Goal: Obtain resource: Download file/media

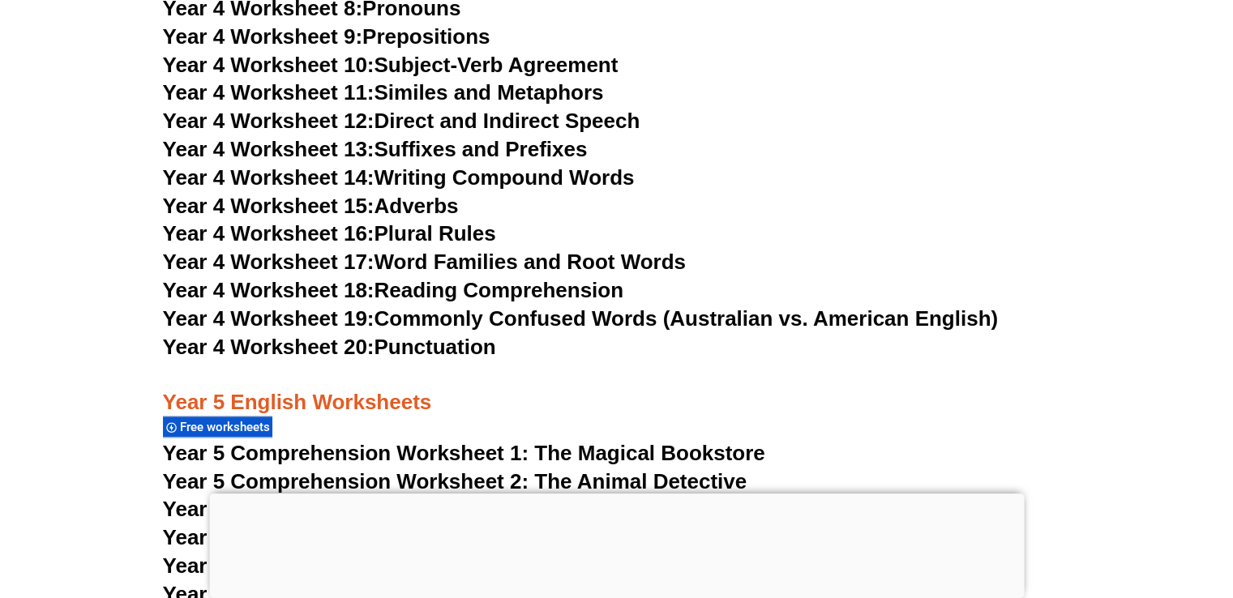
scroll to position [7969, 0]
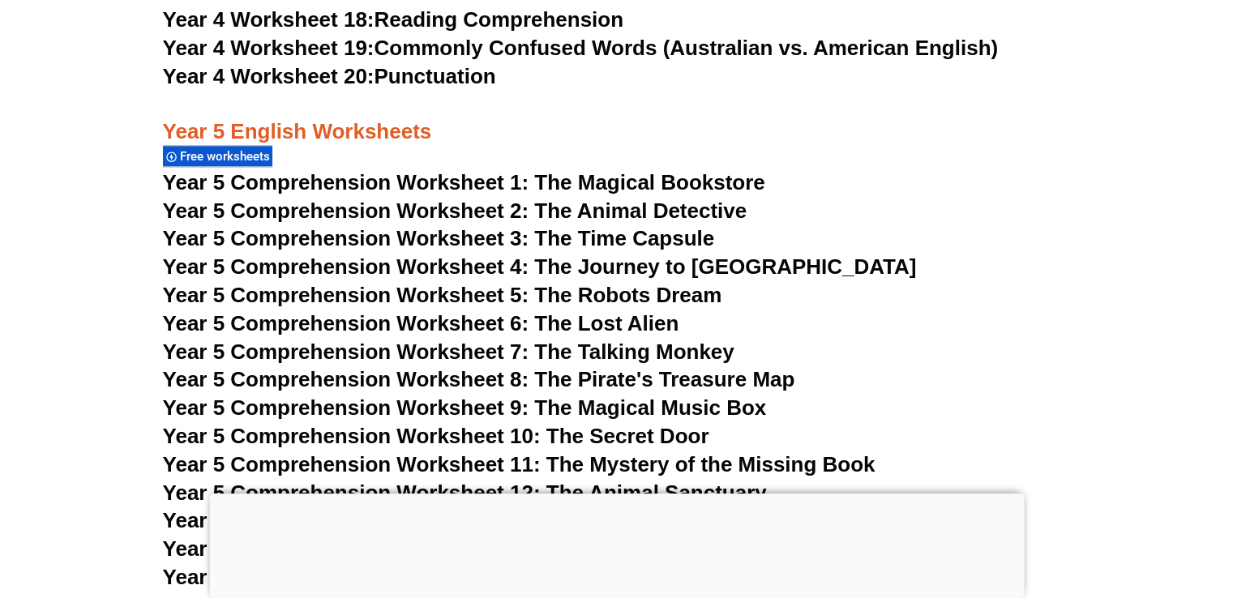
click at [435, 215] on span "Year 5 Comprehension Worksheet 2: The Animal Detective" at bounding box center [455, 211] width 585 height 24
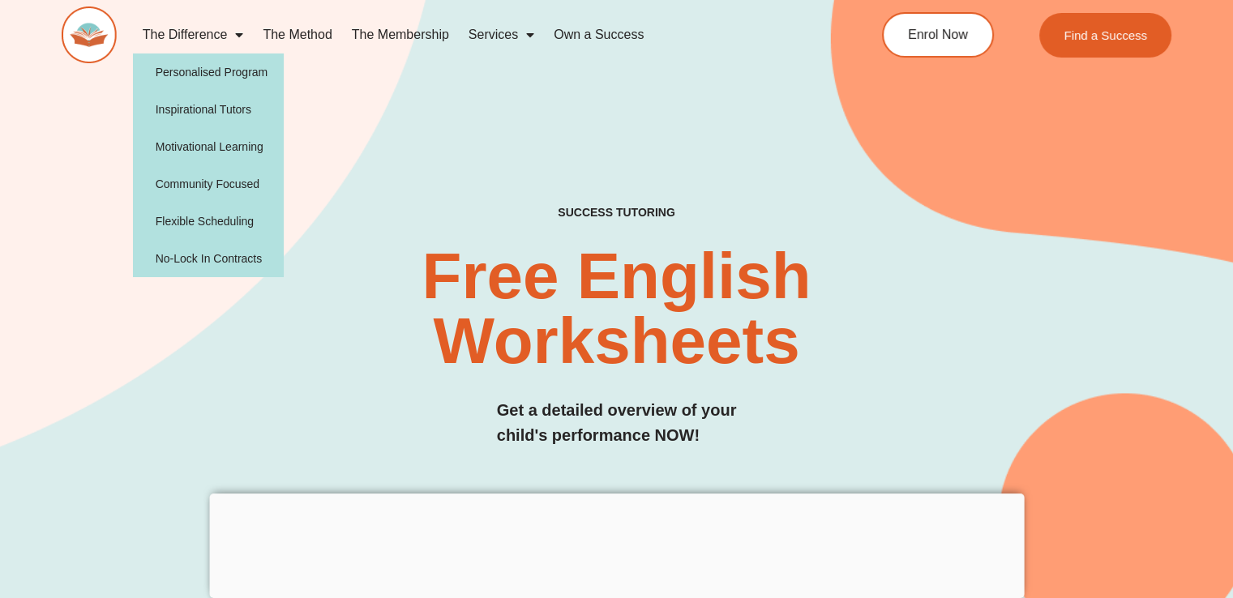
click at [224, 39] on link "The Difference" at bounding box center [193, 34] width 121 height 37
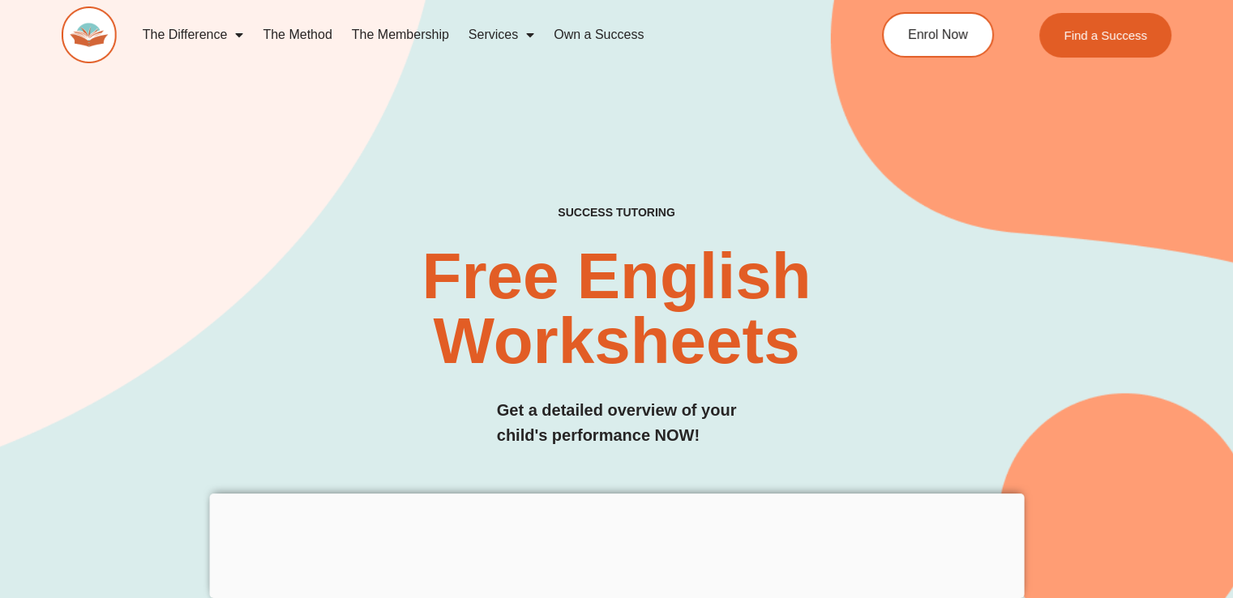
click at [224, 39] on link "The Difference" at bounding box center [193, 34] width 121 height 37
click at [295, 34] on link "The Method" at bounding box center [297, 34] width 88 height 37
click at [621, 494] on div at bounding box center [616, 494] width 815 height 0
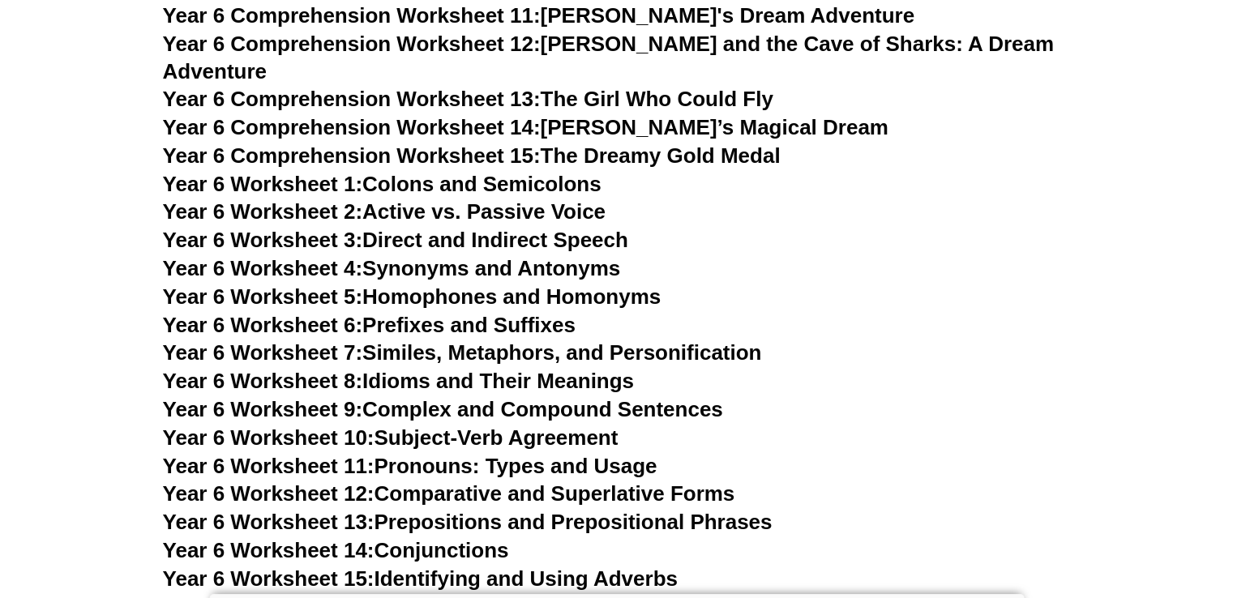
scroll to position [10133, 0]
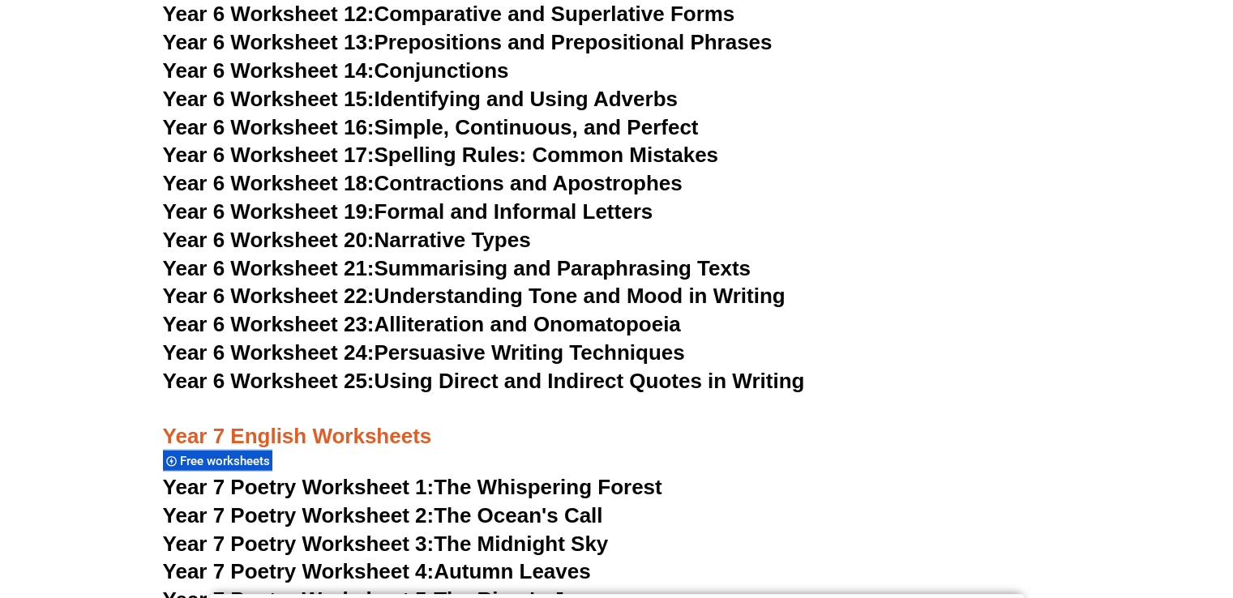
click at [476, 341] on link "Year 6 Worksheet 24: Persuasive Writing Techniques" at bounding box center [424, 353] width 522 height 24
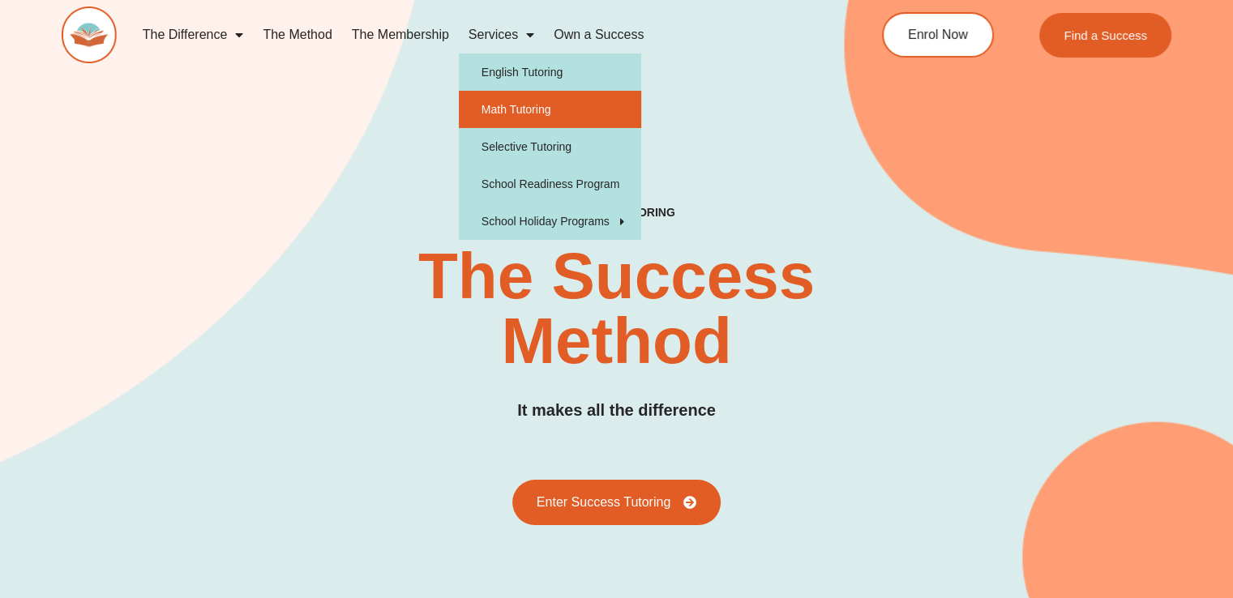
click at [504, 109] on link "Math Tutoring" at bounding box center [550, 109] width 182 height 37
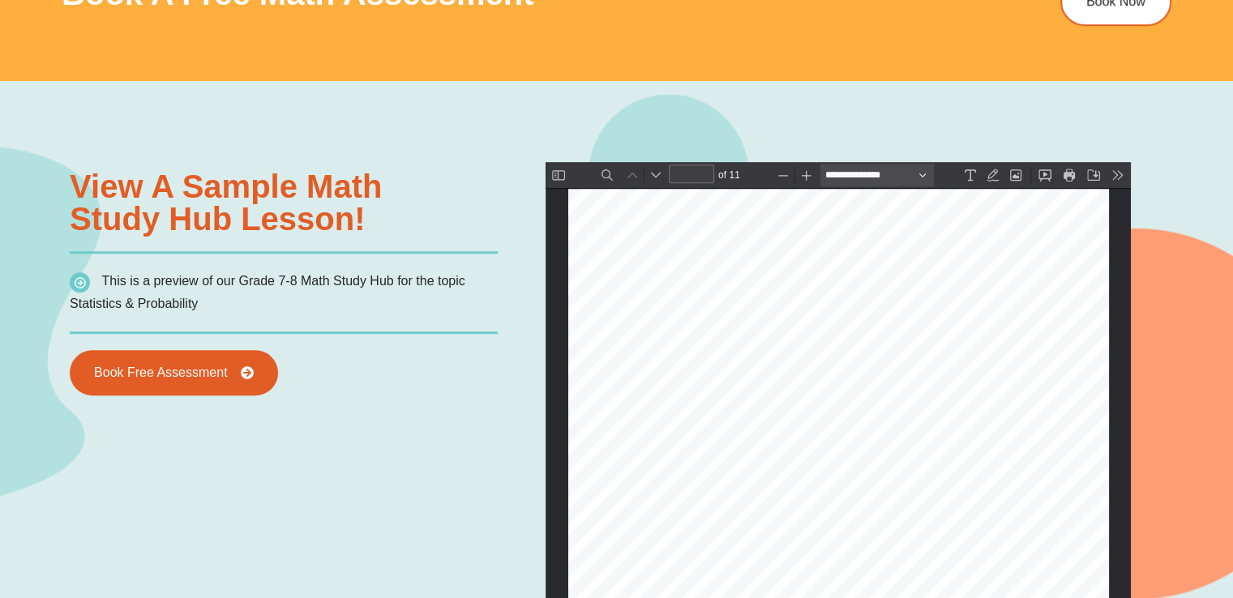
scroll to position [1216, 0]
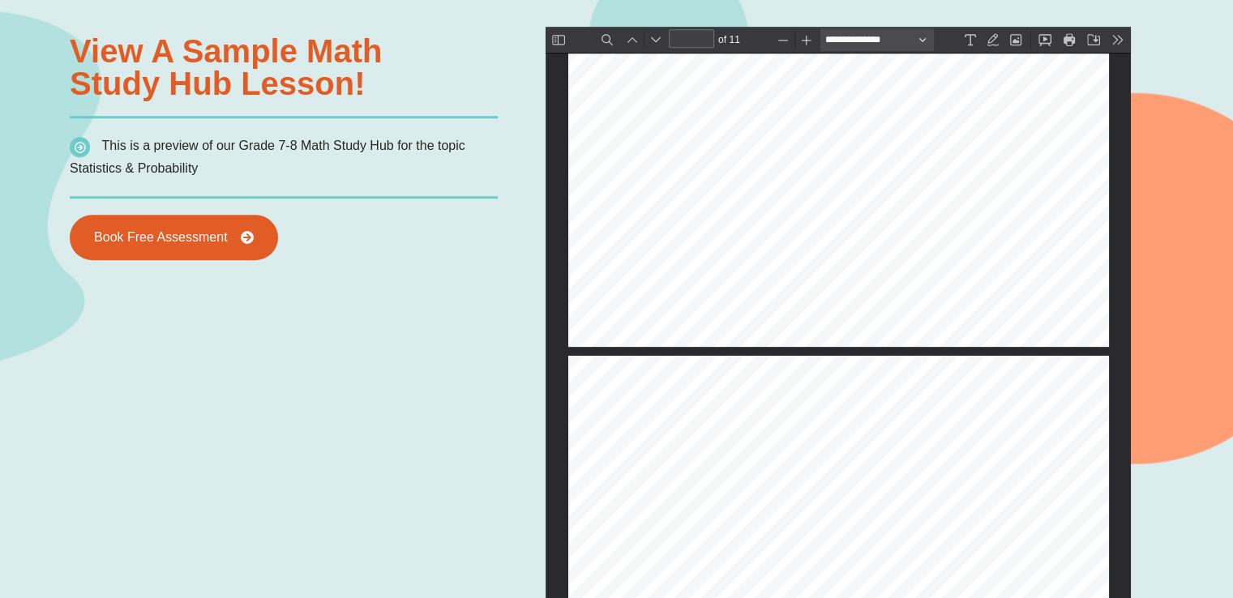
type input "*"
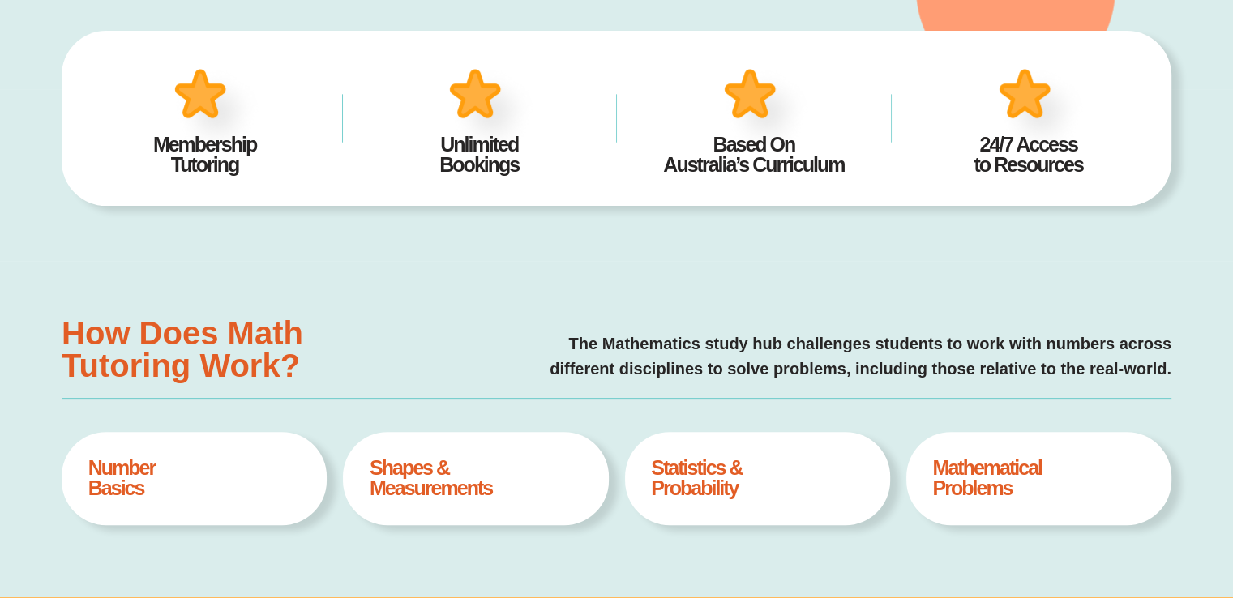
scroll to position [0, 0]
